Goal: Check status

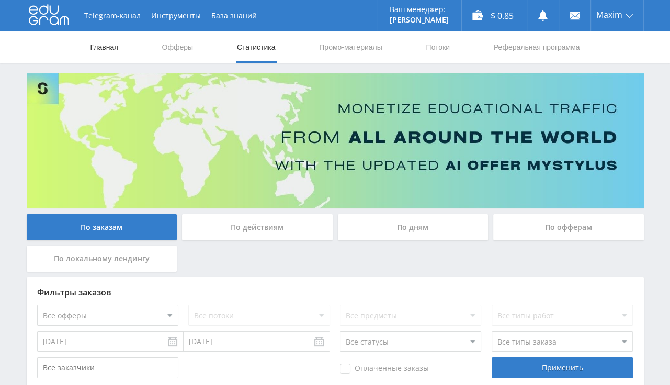
click at [99, 49] on link "Главная" at bounding box center [104, 46] width 30 height 31
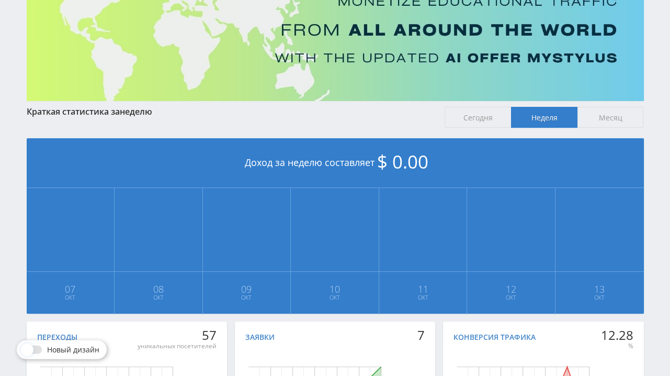
scroll to position [110, 0]
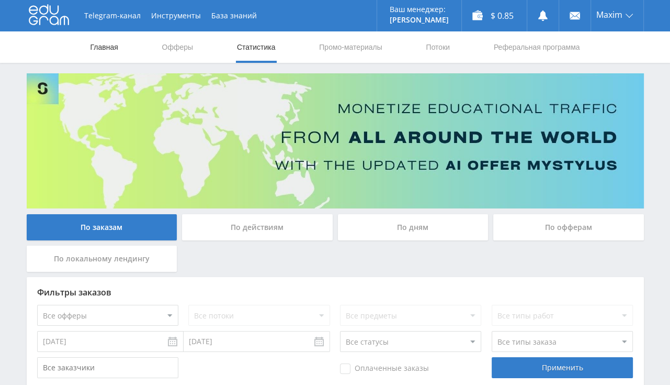
click at [115, 47] on link "Главная" at bounding box center [104, 46] width 30 height 31
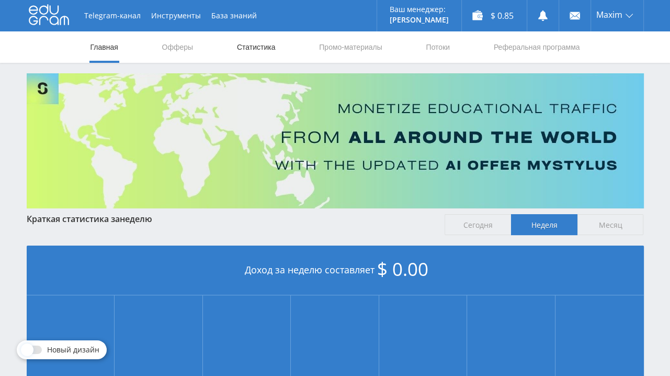
click at [240, 53] on link "Статистика" at bounding box center [256, 46] width 41 height 31
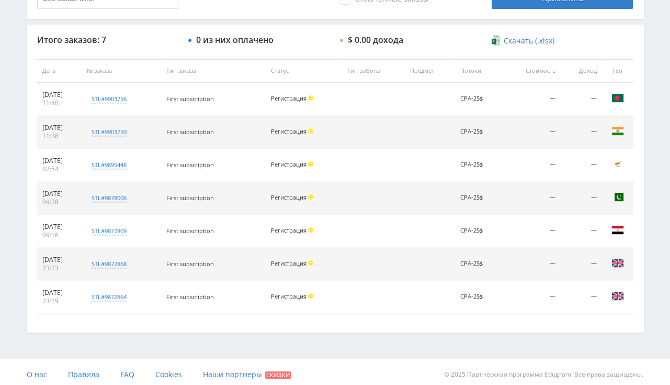
scroll to position [373, 0]
